Goal: Ask a question

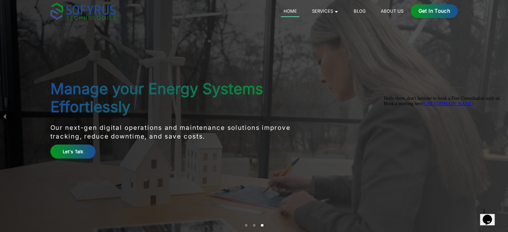
click at [489, 217] on icon "Chat widget" at bounding box center [487, 220] width 9 height 10
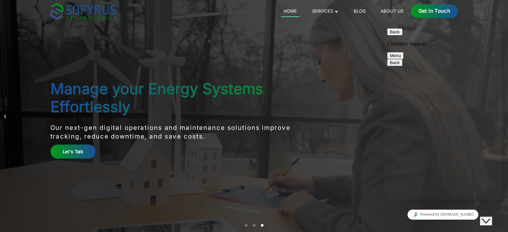
type textarea "Hi good morning"
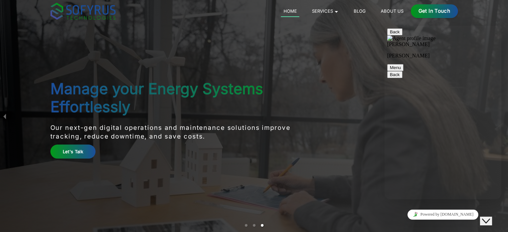
type textarea "Can you please tell me where you are located?"
type textarea "ok thank you"
click at [403, 64] on button "Menu" at bounding box center [395, 67] width 16 height 7
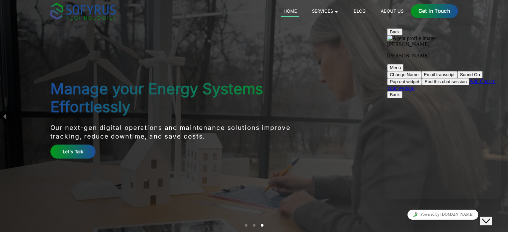
click at [469, 85] on button "End this chat session" at bounding box center [445, 81] width 47 height 7
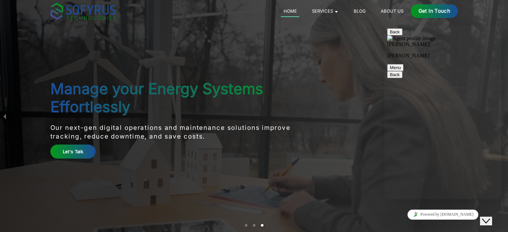
scroll to position [169, 0]
